Goal: Entertainment & Leisure: Consume media (video, audio)

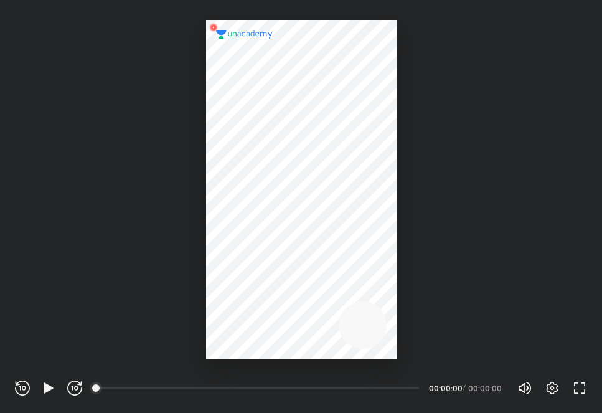
scroll to position [413, 602]
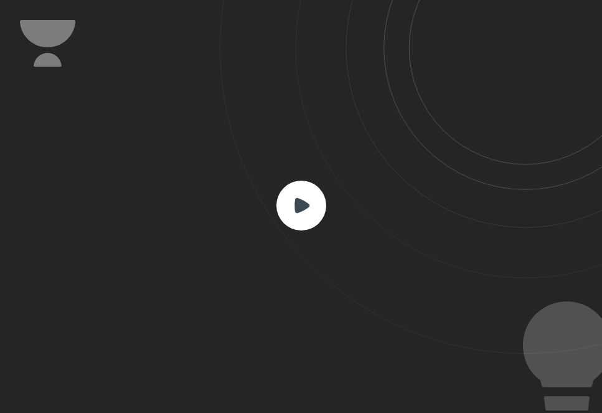
click at [289, 227] on icon at bounding box center [301, 206] width 50 height 50
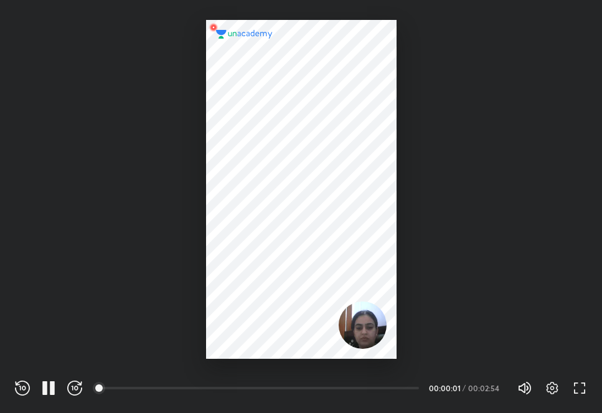
click at [181, 394] on div "01:14" at bounding box center [263, 387] width 332 height 15
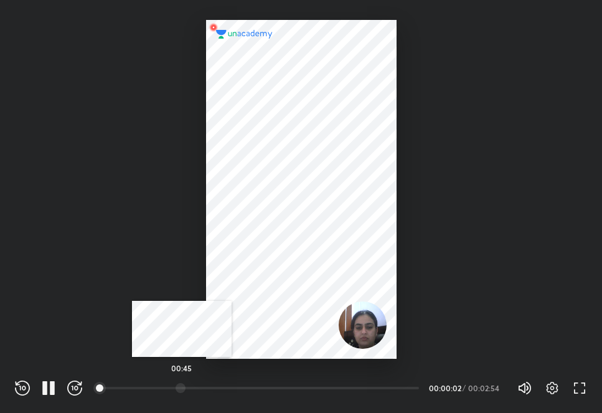
click at [185, 385] on div at bounding box center [181, 388] width 10 height 10
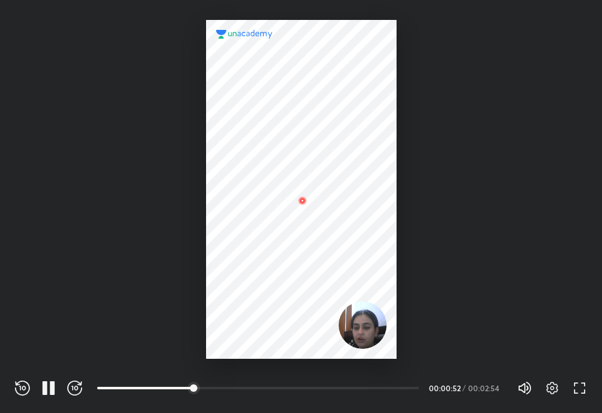
click at [222, 394] on div "01:06" at bounding box center [263, 387] width 332 height 15
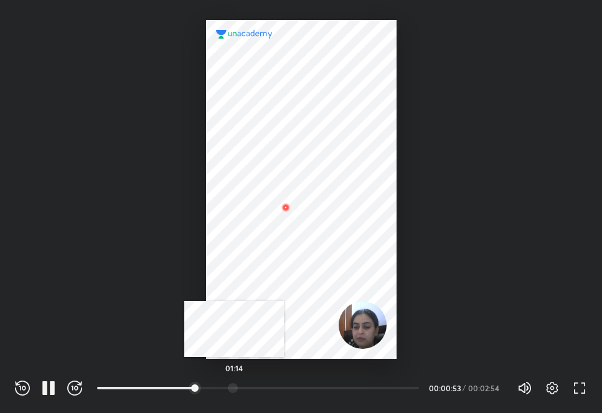
click at [234, 383] on div at bounding box center [233, 388] width 10 height 10
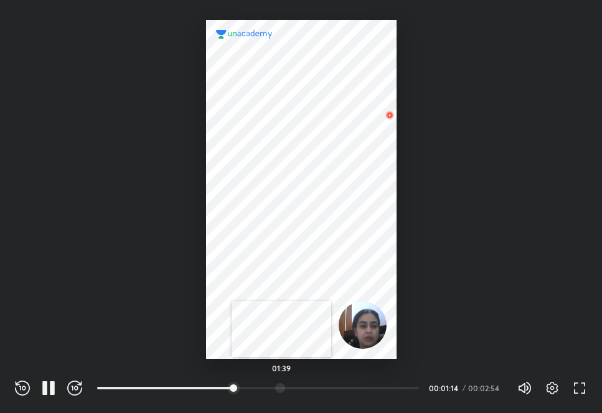
click at [282, 390] on div at bounding box center [280, 388] width 10 height 10
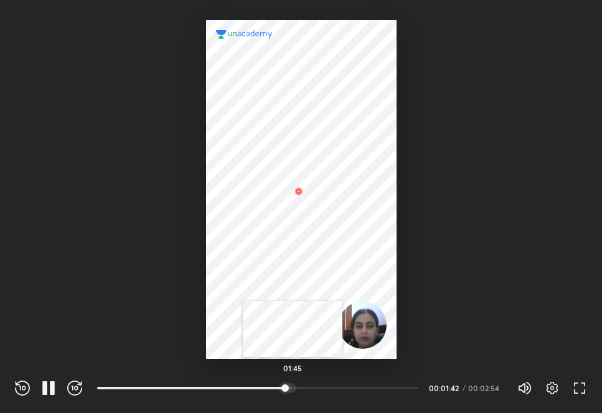
click at [293, 388] on div at bounding box center [291, 388] width 10 height 10
click at [321, 385] on div at bounding box center [318, 388] width 10 height 10
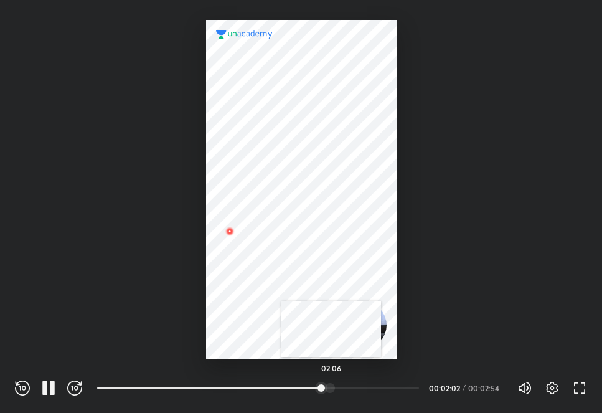
click at [331, 389] on div at bounding box center [330, 388] width 10 height 10
click at [349, 387] on div at bounding box center [345, 388] width 10 height 10
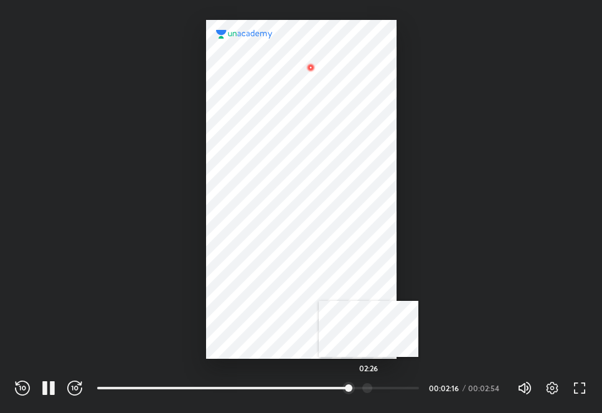
click at [368, 388] on div at bounding box center [367, 388] width 10 height 10
click at [380, 389] on div at bounding box center [378, 388] width 10 height 10
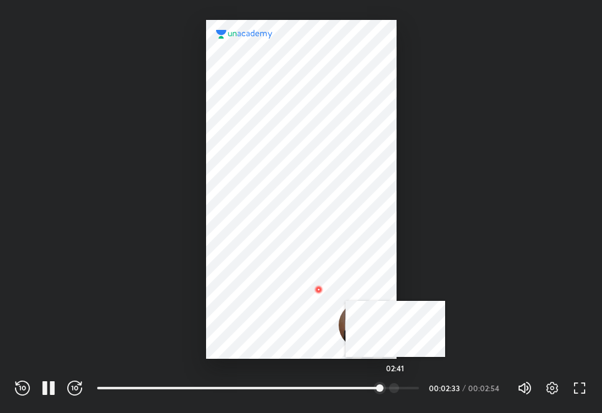
click at [395, 389] on div at bounding box center [394, 388] width 10 height 10
click at [405, 389] on div at bounding box center [404, 388] width 10 height 10
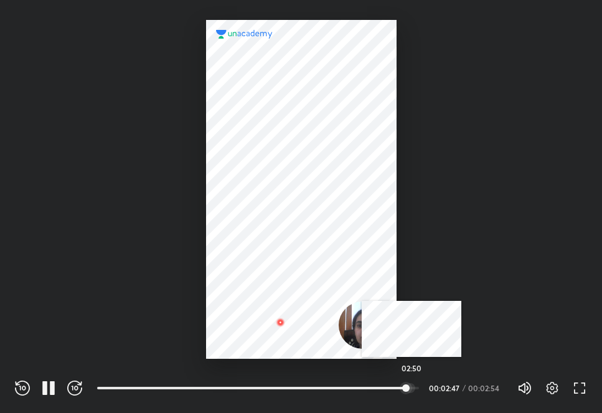
click at [411, 389] on div at bounding box center [410, 388] width 10 height 10
